Goal: Information Seeking & Learning: Learn about a topic

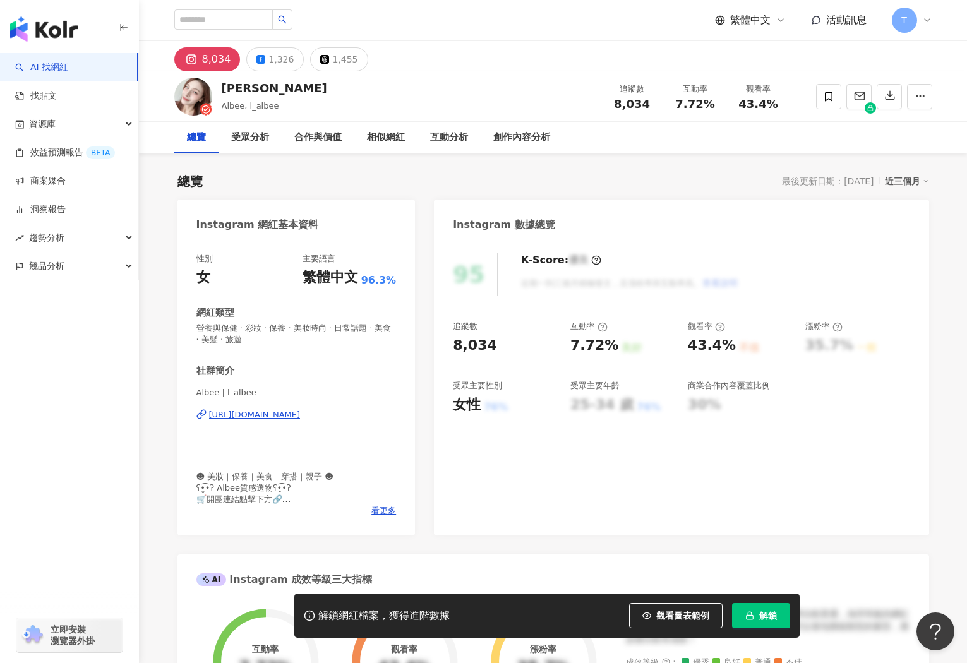
click at [68, 74] on link "AI 找網紅" at bounding box center [41, 67] width 53 height 13
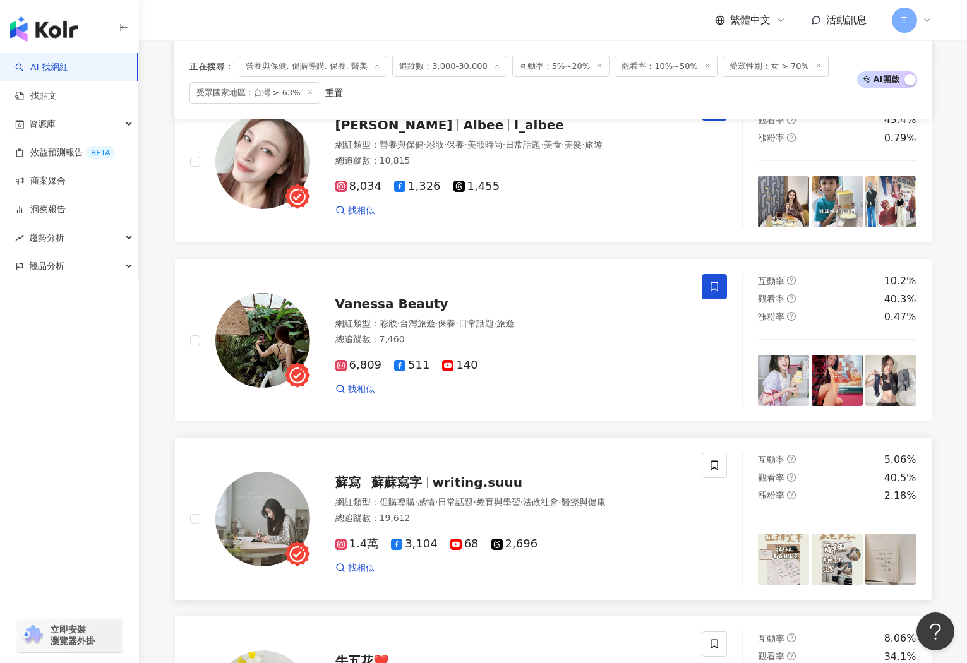
scroll to position [476, 0]
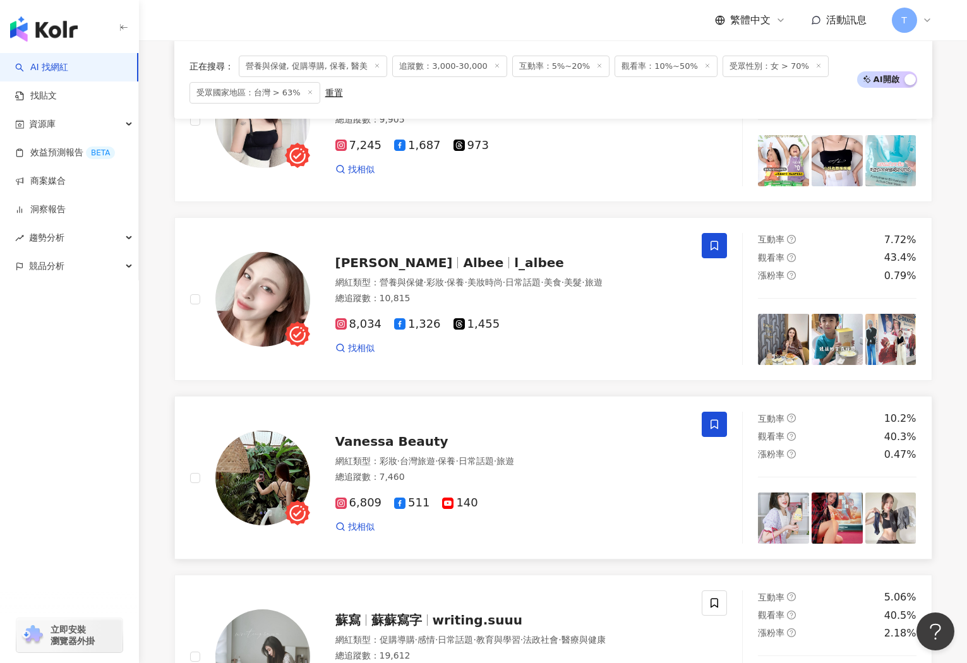
drag, startPoint x: 382, startPoint y: 443, endPoint x: 464, endPoint y: 455, distance: 82.4
click at [382, 443] on span "Vanessa Beauty" at bounding box center [391, 441] width 113 height 15
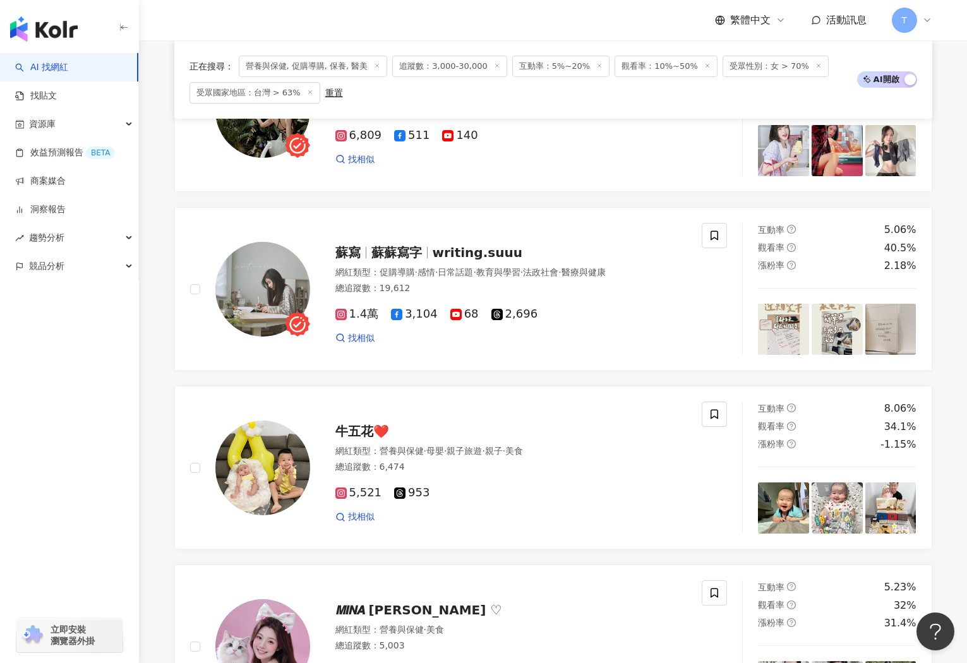
scroll to position [845, 0]
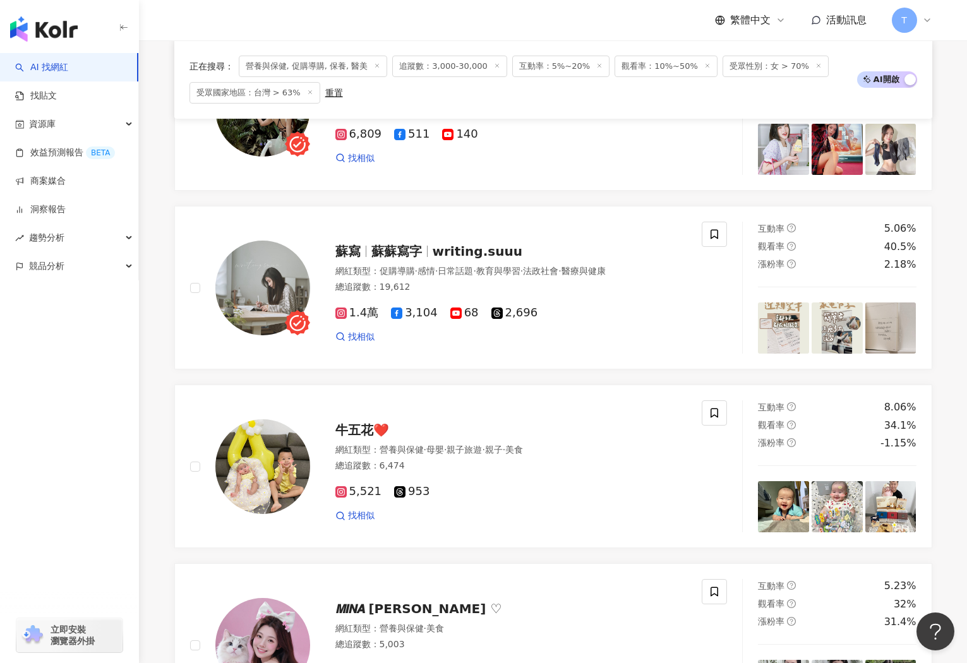
click at [442, 260] on div "蘇寫 蘇蘇寫字 writing.suuu" at bounding box center [511, 252] width 352 height 18
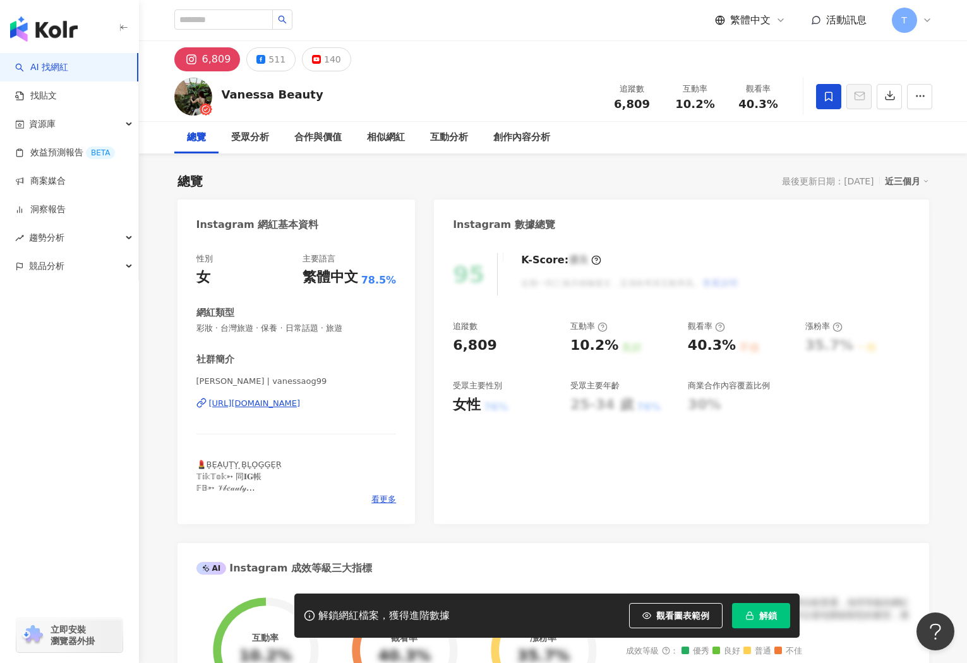
click at [300, 401] on div "https://www.instagram.com/vanessaog99/" at bounding box center [255, 403] width 92 height 11
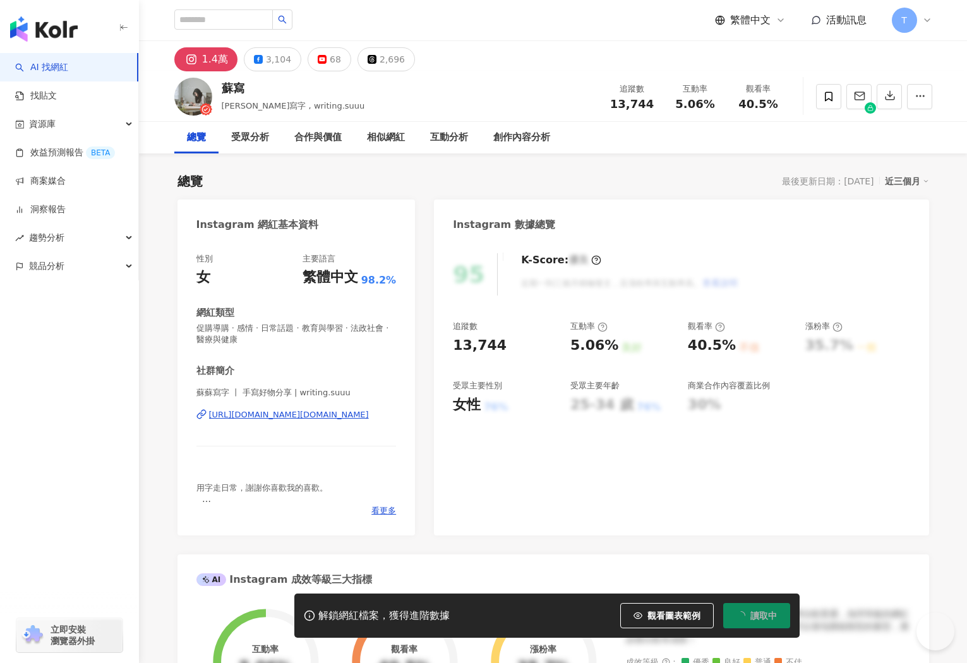
click at [311, 415] on div "https://www.instagram.com/writing.suuu/" at bounding box center [289, 414] width 160 height 11
